Goal: Find specific page/section: Find specific page/section

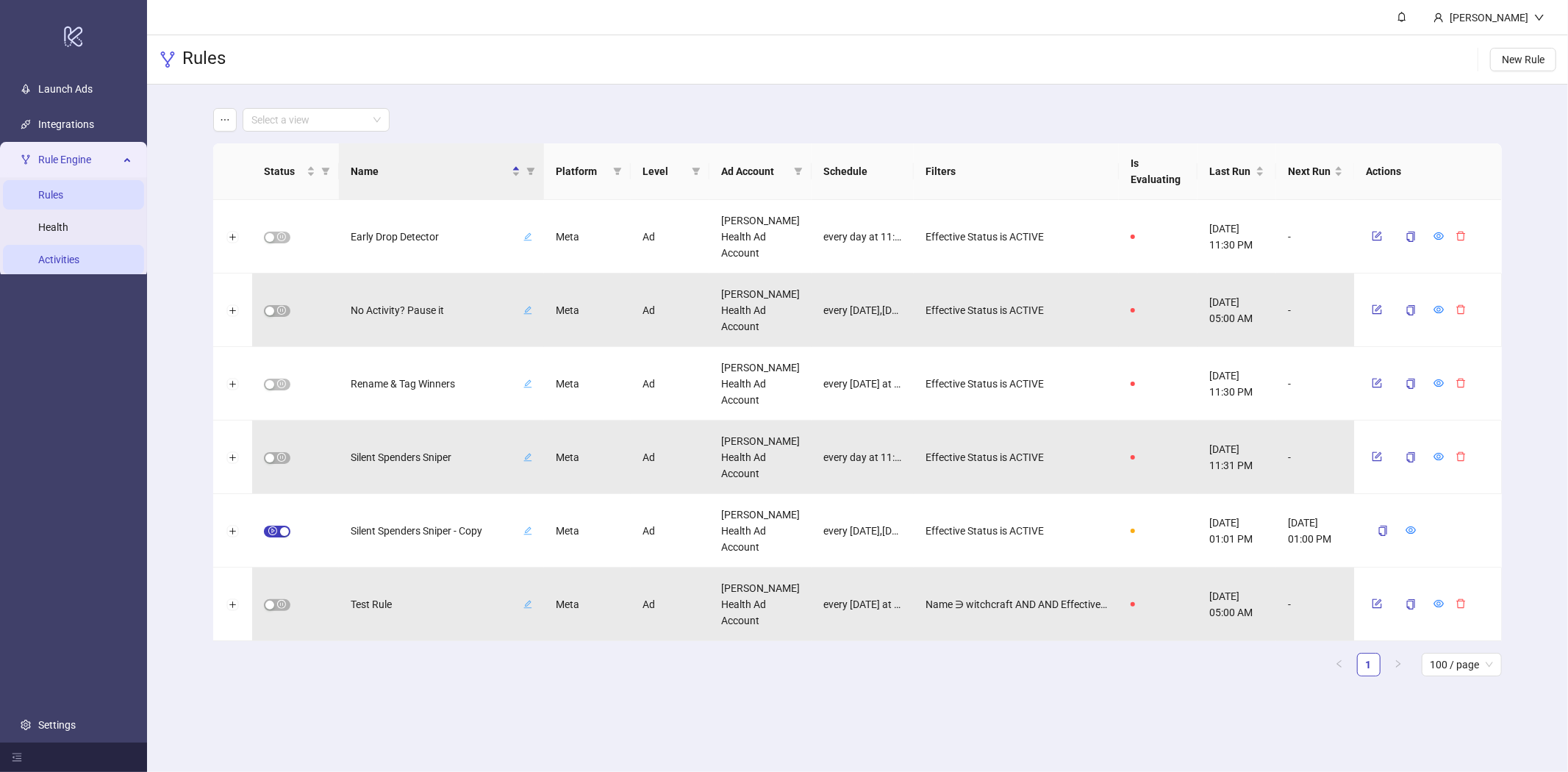
click at [68, 256] on link "Activities" at bounding box center [59, 259] width 41 height 11
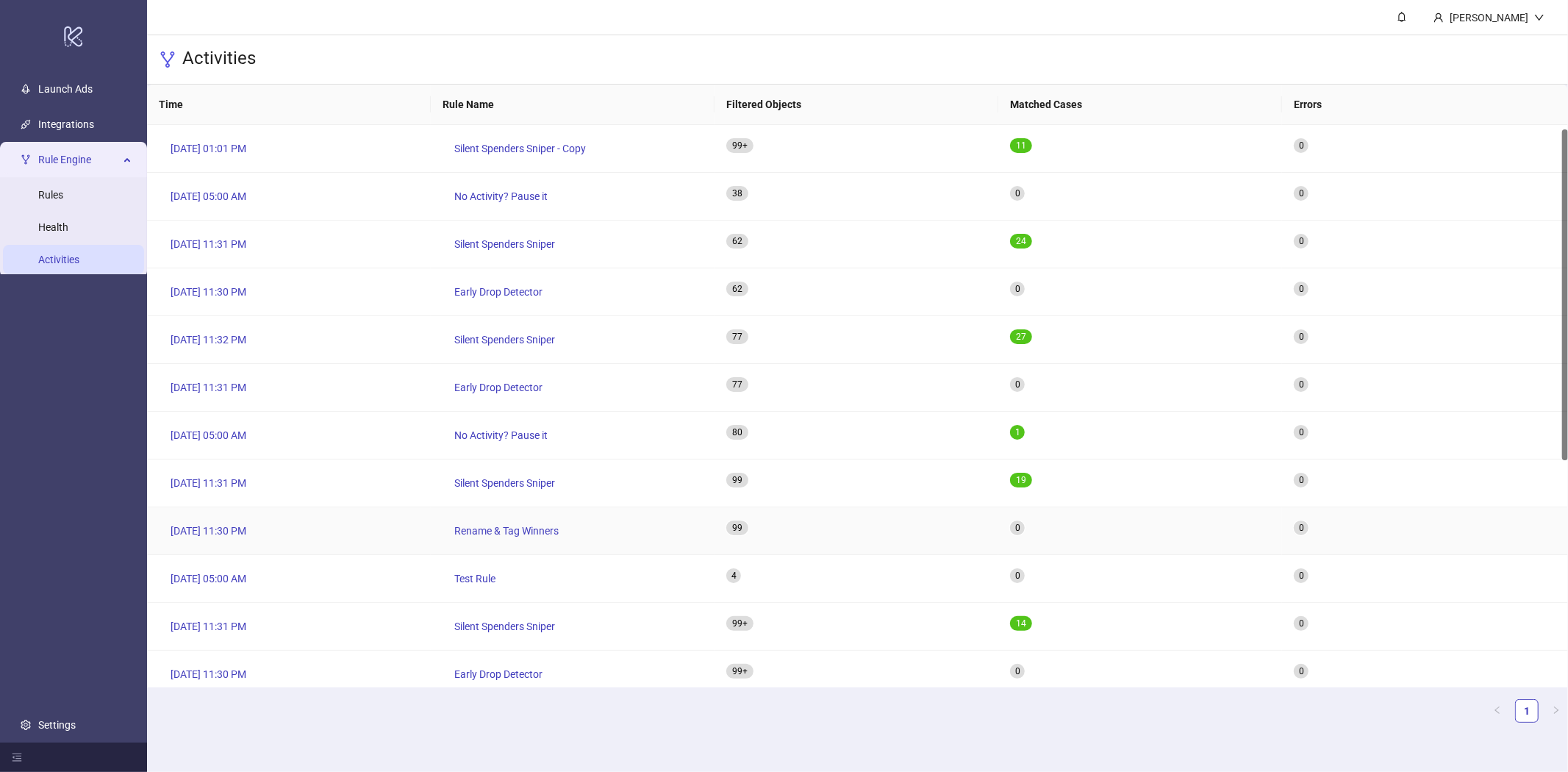
scroll to position [8, 0]
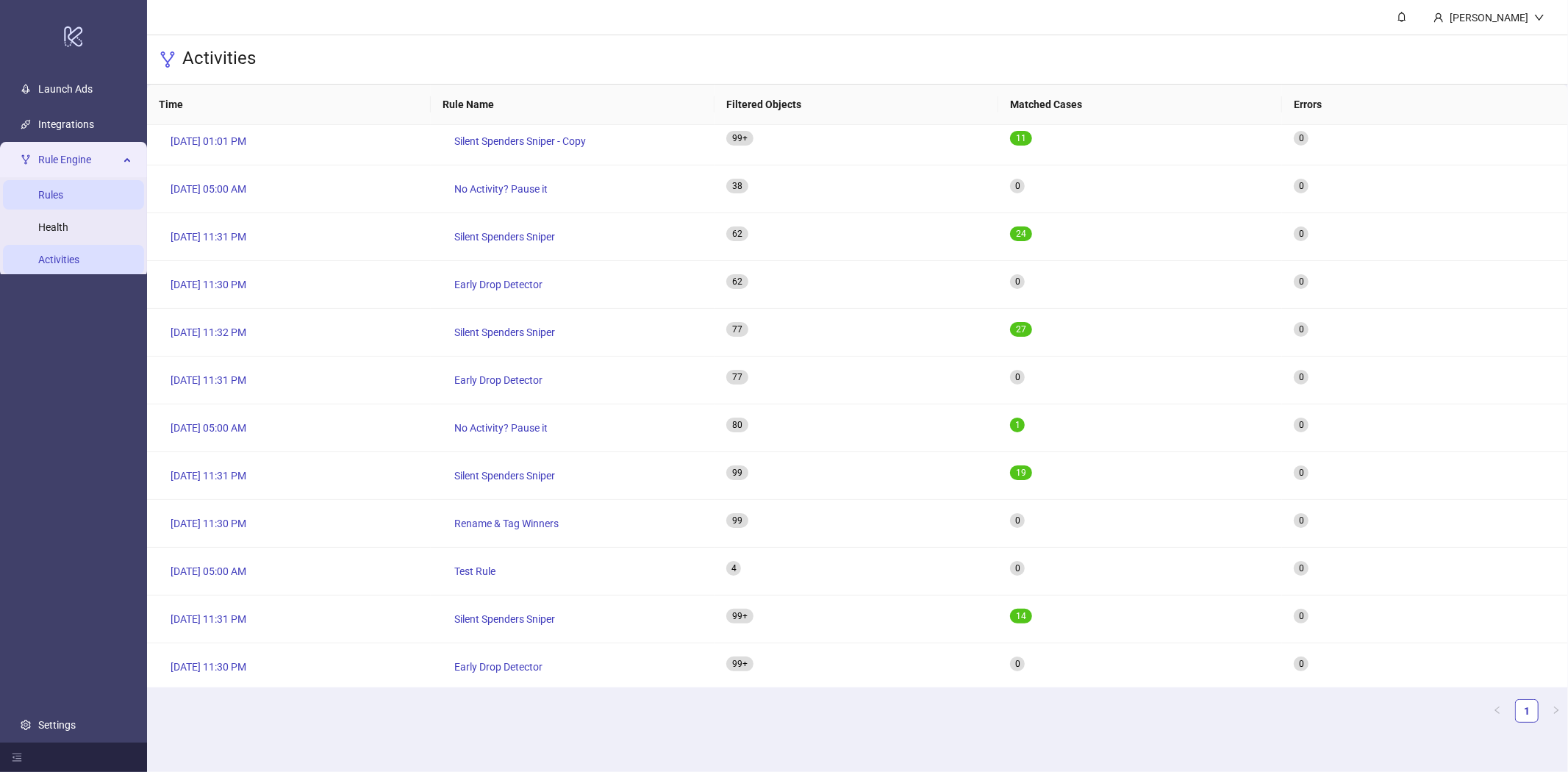
click at [49, 196] on link "Rules" at bounding box center [51, 195] width 25 height 11
